Goal: Information Seeking & Learning: Learn about a topic

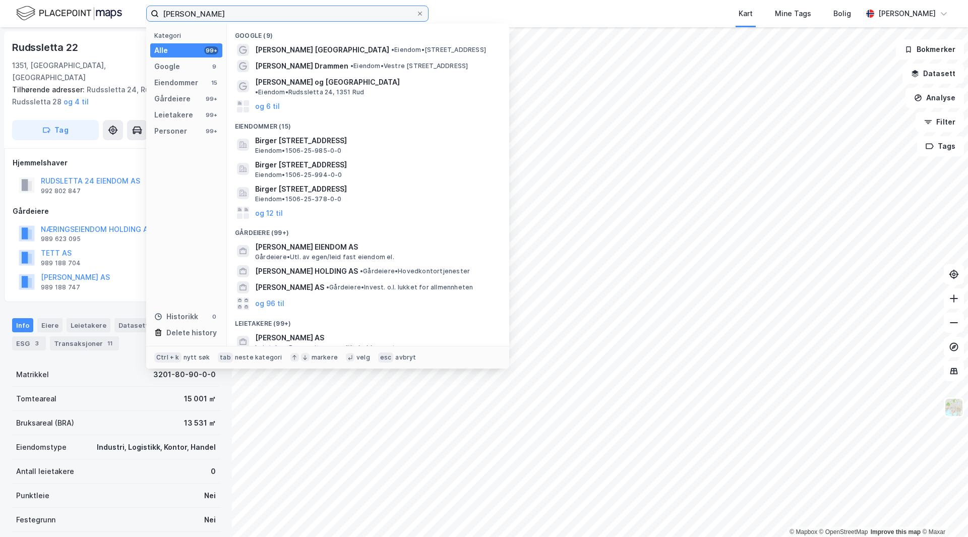
drag, startPoint x: 223, startPoint y: 17, endPoint x: 158, endPoint y: 12, distance: 65.2
click at [156, 12] on label "[PERSON_NAME]" at bounding box center [287, 14] width 282 height 16
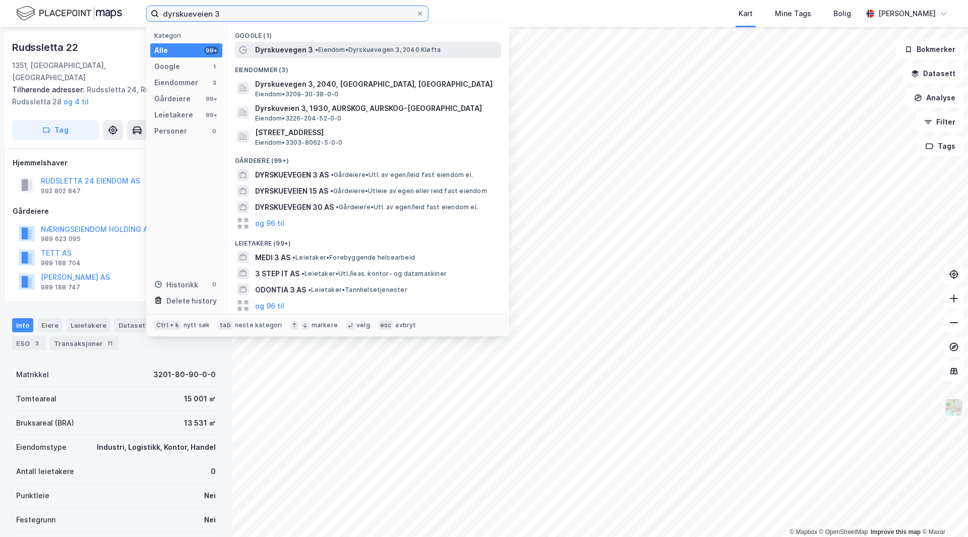
type input "dyrskueveien 3"
click at [414, 44] on div "Dyrskuevegen 3 • Eiendom • Dyrskuevegen 3, 2040 [GEOGRAPHIC_DATA]" at bounding box center [377, 50] width 244 height 12
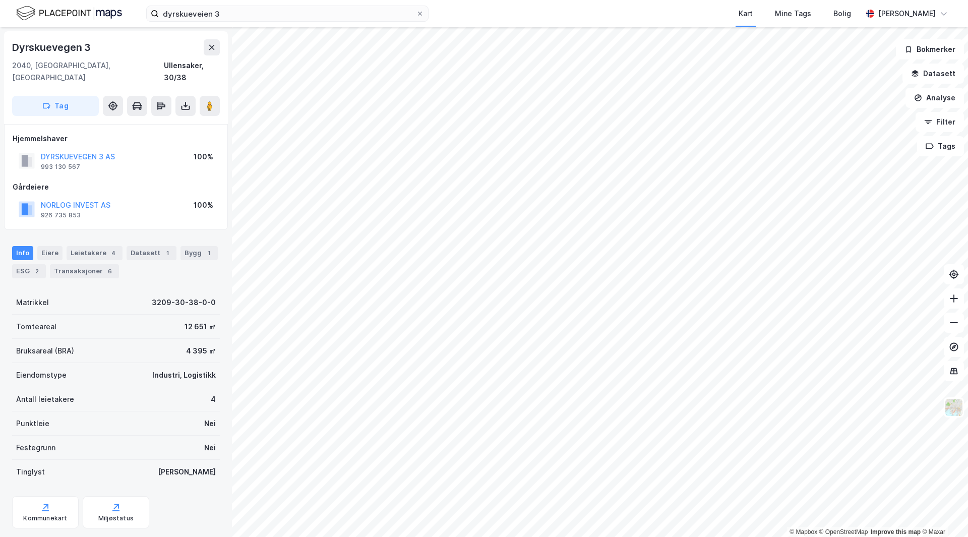
scroll to position [6, 0]
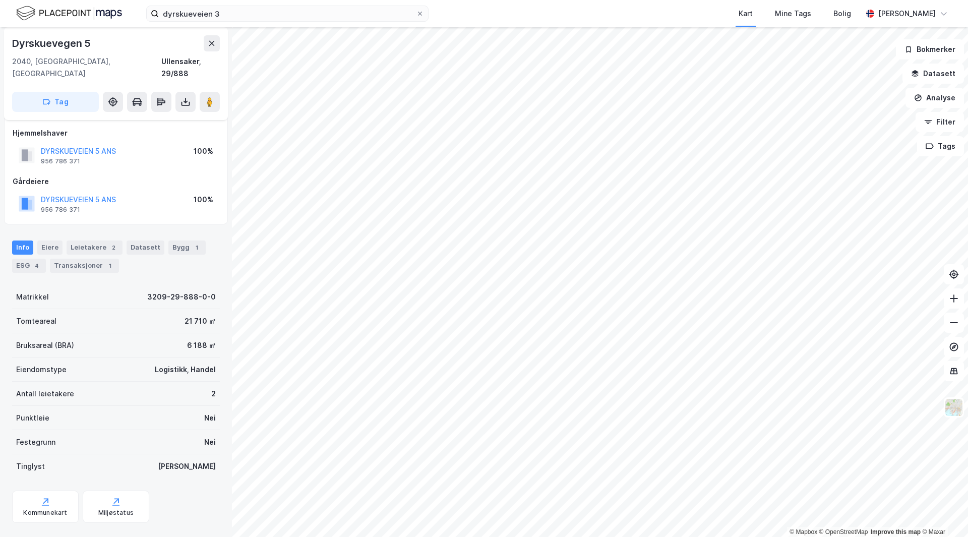
click at [28, 259] on div "ESG 4" at bounding box center [29, 266] width 34 height 14
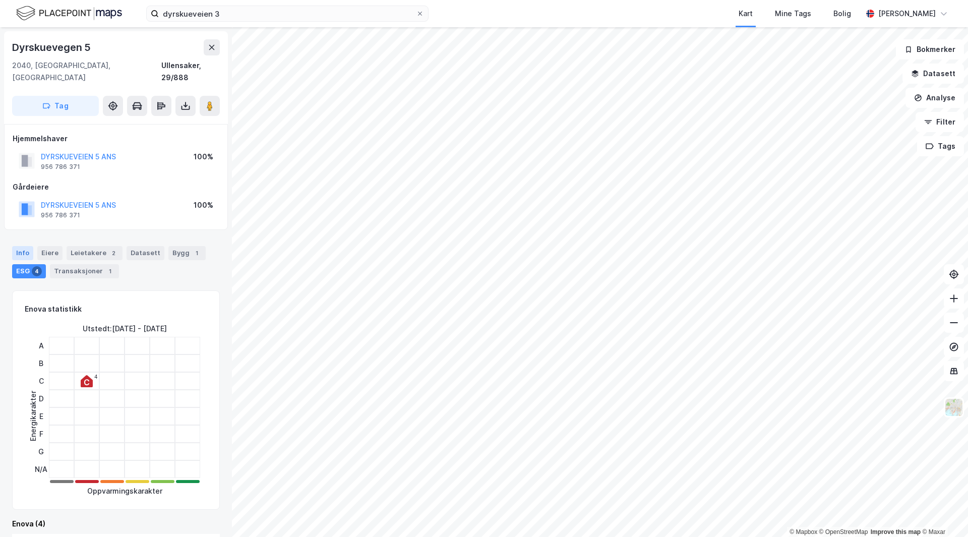
click at [26, 246] on div "Info" at bounding box center [22, 253] width 21 height 14
